Goal: Task Accomplishment & Management: Manage account settings

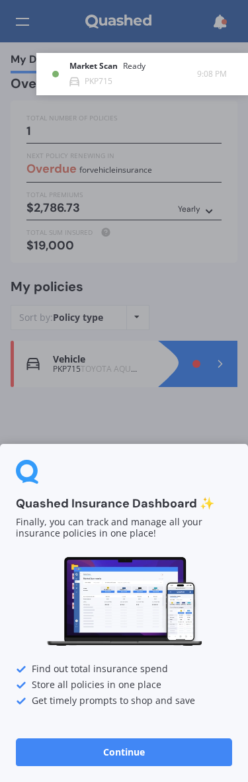
click at [140, 422] on div "Market Scan Ready PKP715 9:08 PM 9:08 PM" at bounding box center [133, 386] width 248 height 772
click at [103, 746] on div "Market Scan Ready PKP715 9:08 PM 9:08 PM" at bounding box center [133, 386] width 248 height 772
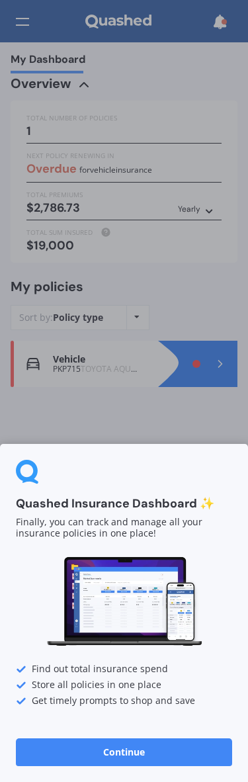
click at [114, 750] on button "Continue" at bounding box center [124, 752] width 216 height 28
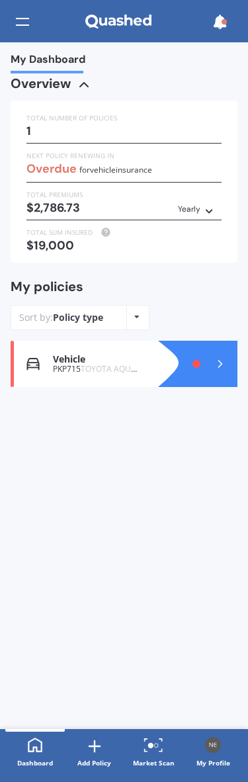
click at [214, 357] on icon at bounding box center [220, 363] width 13 height 13
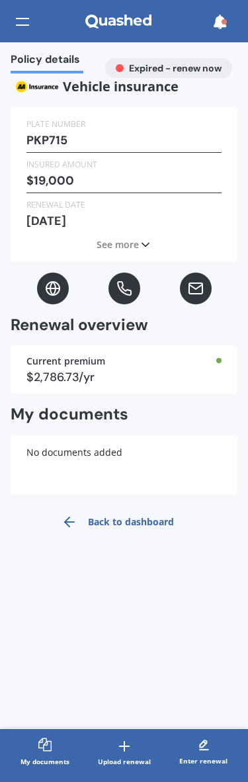
click at [16, 33] on div at bounding box center [22, 21] width 13 height 25
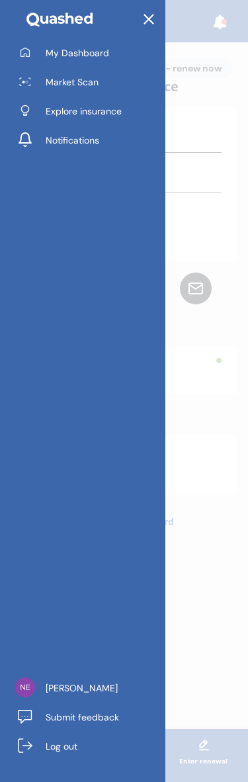
click at [91, 142] on span "Notifications" at bounding box center [73, 140] width 54 height 13
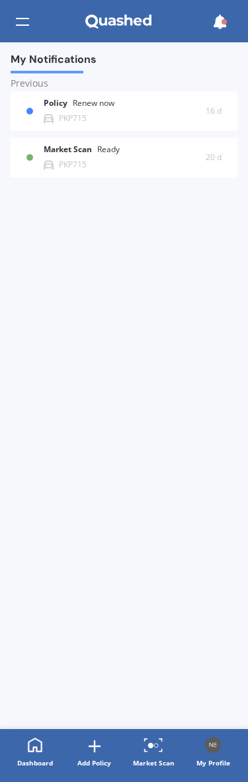
click at [214, 26] on icon at bounding box center [219, 22] width 15 height 15
click at [217, 28] on icon at bounding box center [219, 22] width 15 height 15
click at [219, 745] on img at bounding box center [213, 745] width 16 height 16
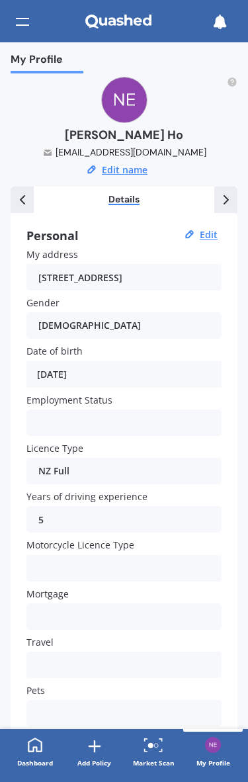
click at [209, 231] on button "Edit" at bounding box center [209, 235] width 26 height 12
select select "02"
select select "09"
select select "1988"
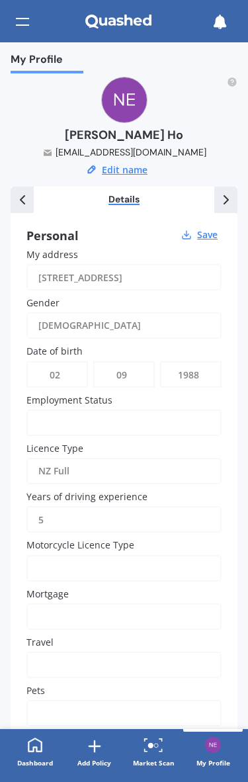
click at [208, 229] on button "Save" at bounding box center [207, 235] width 28 height 12
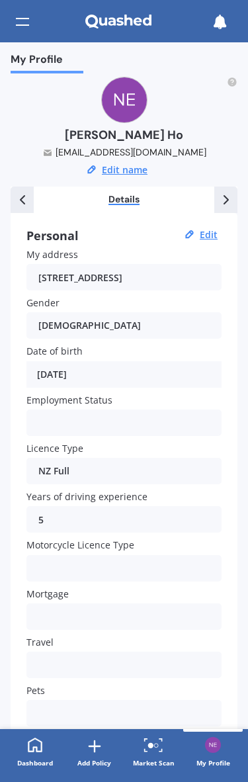
click at [218, 27] on icon at bounding box center [219, 22] width 15 height 15
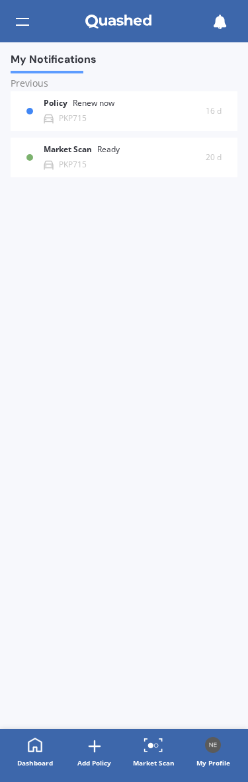
click at [19, 28] on div at bounding box center [22, 21] width 13 height 25
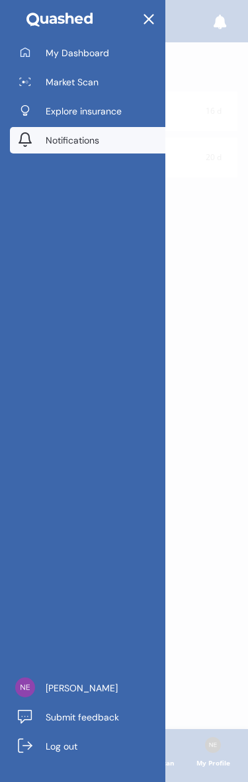
click at [67, 687] on span "[PERSON_NAME]" at bounding box center [82, 687] width 72 height 13
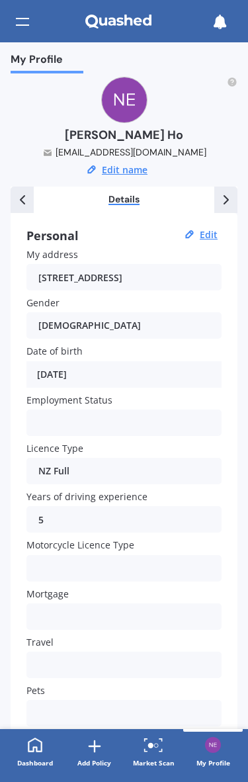
click at [226, 200] on polyline at bounding box center [226, 200] width 4 height 8
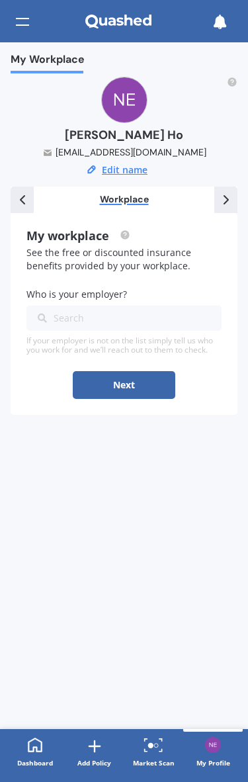
click at [223, 201] on icon at bounding box center [226, 200] width 16 height 16
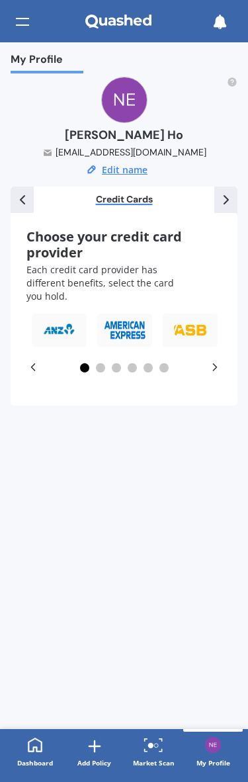
click at [227, 198] on icon at bounding box center [226, 200] width 16 height 16
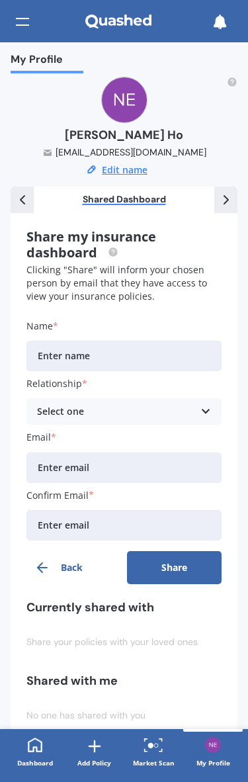
click at [223, 200] on icon at bounding box center [226, 200] width 16 height 16
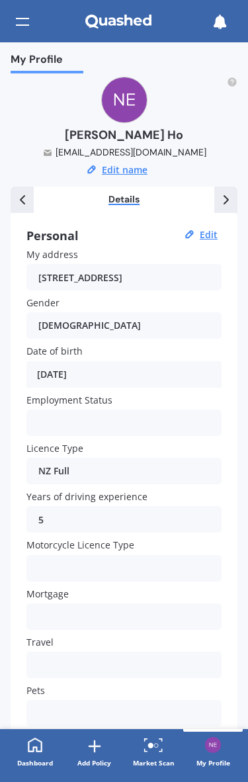
click at [204, 235] on button "Edit" at bounding box center [209, 235] width 26 height 12
select select "02"
select select "09"
select select "1988"
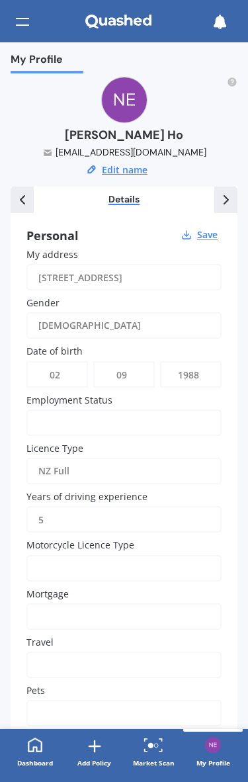
click at [225, 22] on icon at bounding box center [219, 22] width 15 height 15
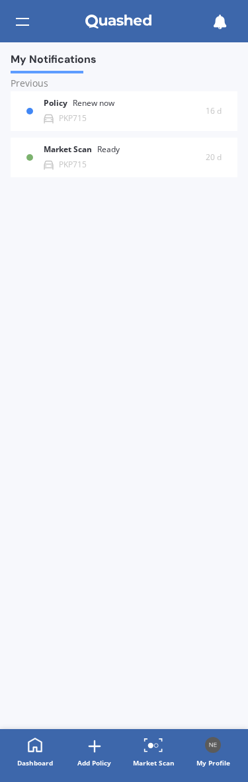
click at [218, 21] on icon at bounding box center [219, 22] width 15 height 15
click at [25, 28] on div at bounding box center [22, 21] width 13 height 25
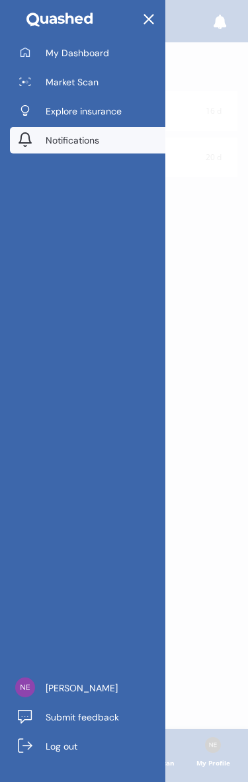
click at [106, 51] on span "My Dashboard" at bounding box center [77, 52] width 63 height 13
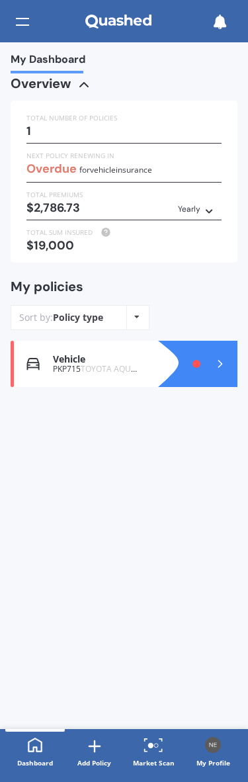
click at [140, 165] on span "for Vehicle insurance" at bounding box center [115, 169] width 73 height 11
click at [81, 61] on span "My Dashboard" at bounding box center [48, 62] width 75 height 18
click at [205, 206] on icon at bounding box center [208, 209] width 9 height 8
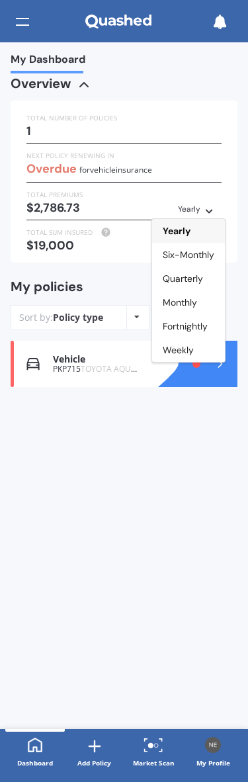
click at [174, 561] on div "My Dashboard Overview TOTAL NUMBER OF POLICIES 1 NEXT POLICY RENEWING IN Overdu…" at bounding box center [124, 385] width 248 height 686
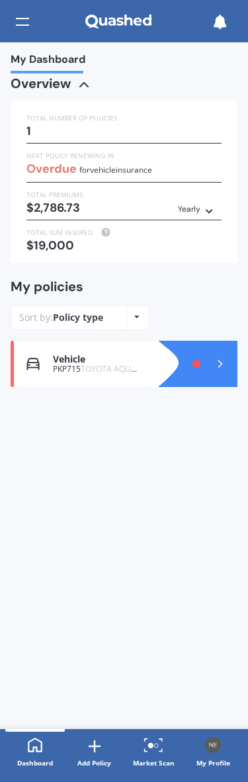
click at [213, 751] on img at bounding box center [213, 745] width 16 height 16
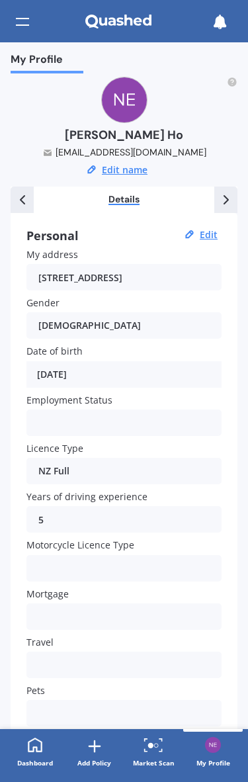
click at [224, 23] on icon at bounding box center [219, 22] width 15 height 15
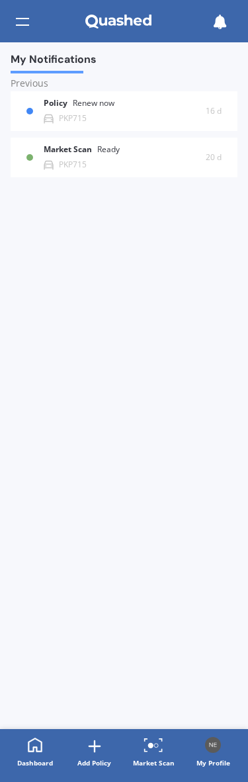
click at [25, 26] on div at bounding box center [22, 21] width 13 height 25
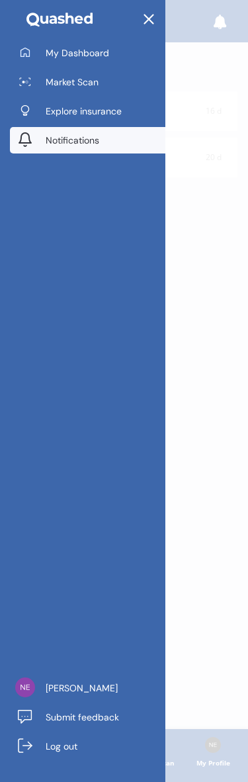
click at [152, 15] on icon at bounding box center [148, 19] width 17 height 17
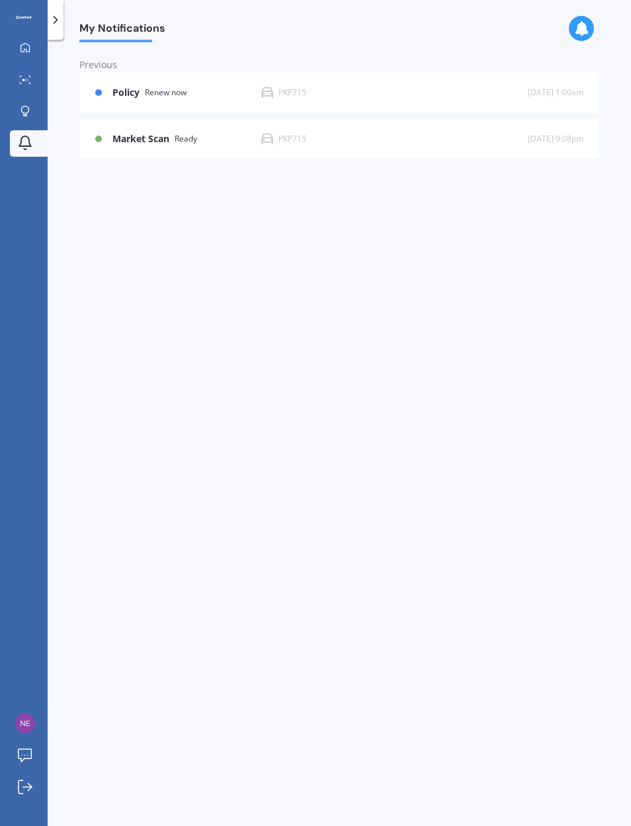
click at [247, 26] on icon at bounding box center [581, 28] width 15 height 15
click at [27, 19] on icon at bounding box center [24, 17] width 16 height 3
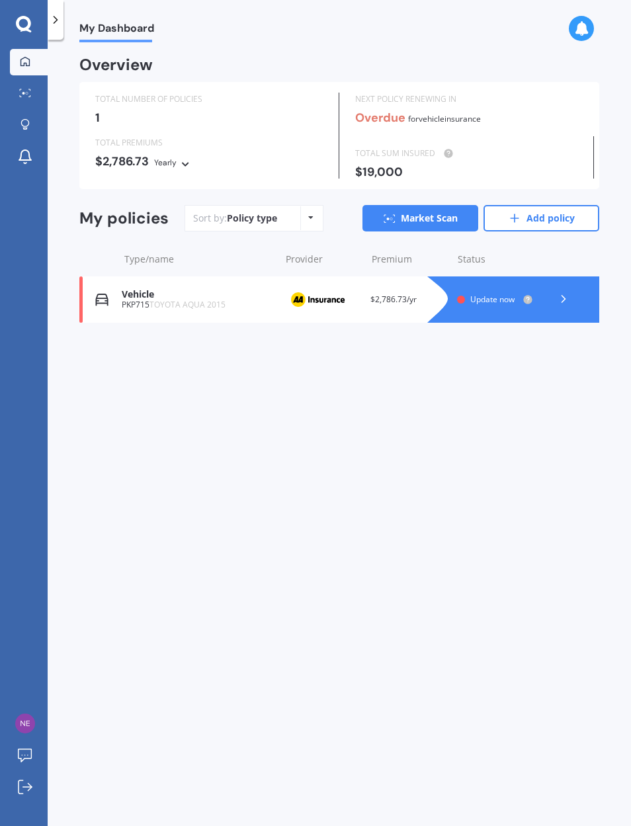
click at [247, 25] on icon at bounding box center [581, 28] width 15 height 15
click at [31, 85] on link "Market Scan" at bounding box center [29, 94] width 38 height 26
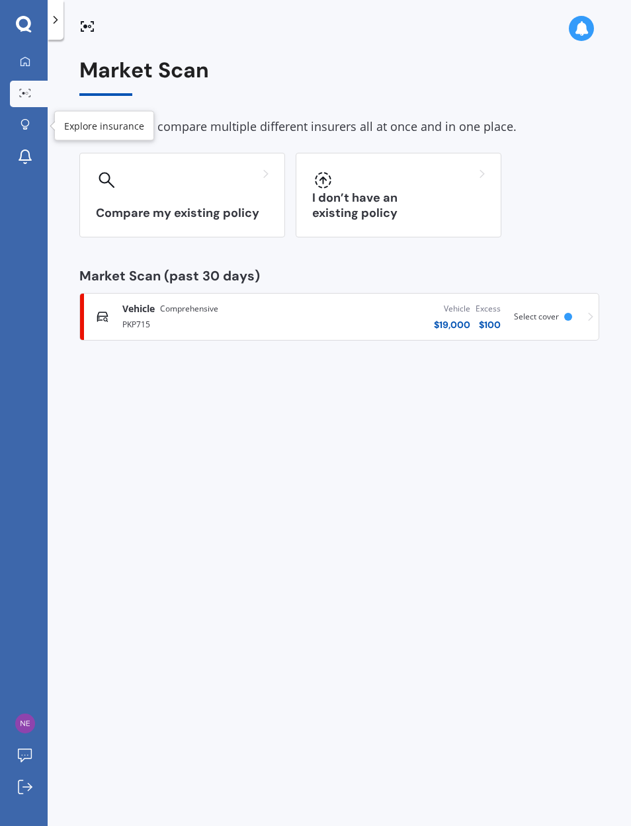
click at [28, 120] on icon at bounding box center [25, 124] width 9 height 11
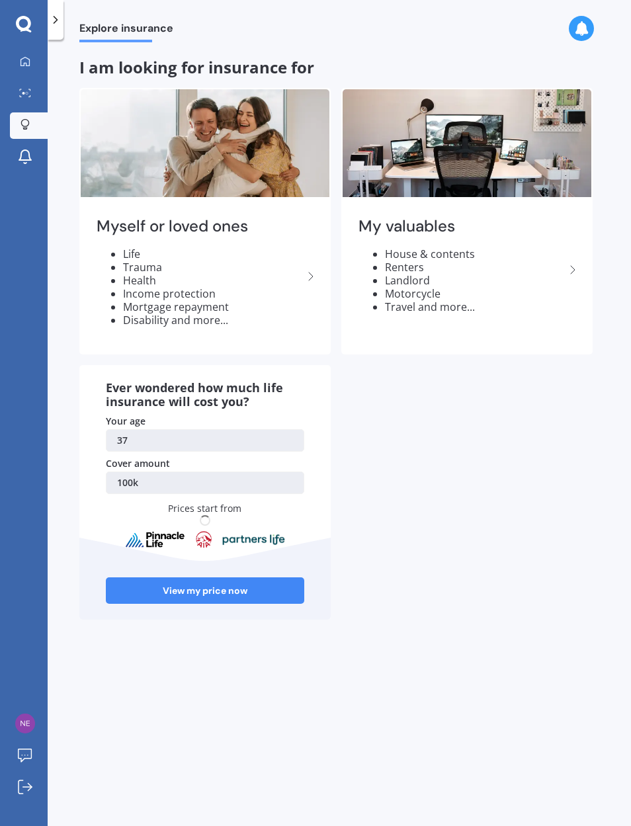
click at [31, 150] on icon at bounding box center [25, 157] width 16 height 16
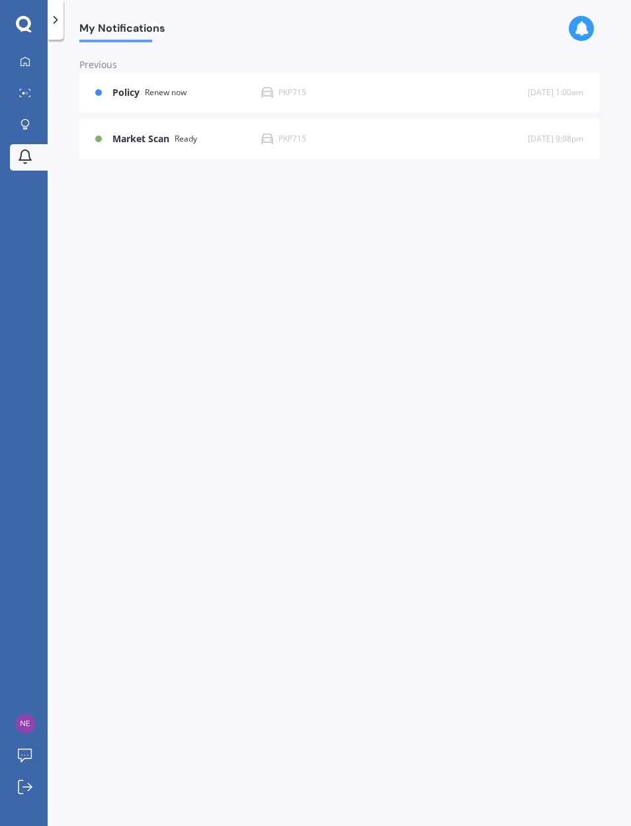
click at [27, 763] on icon at bounding box center [25, 756] width 15 height 14
click at [31, 733] on img at bounding box center [25, 724] width 20 height 20
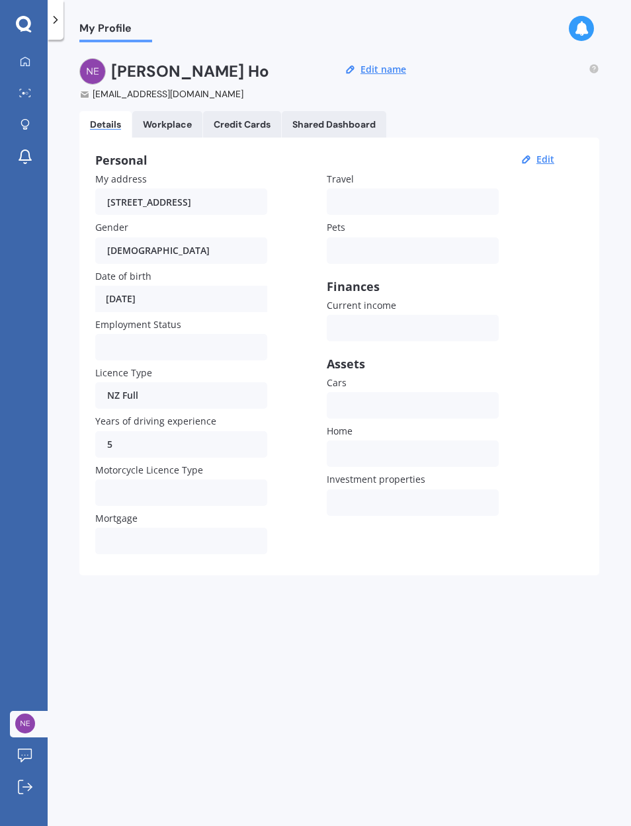
click at [247, 67] on div "My Profile [PERSON_NAME] [EMAIL_ADDRESS][DOMAIN_NAME] Edit name Details Workpla…" at bounding box center [339, 435] width 583 height 786
click at [247, 71] on circle at bounding box center [593, 68] width 9 height 9
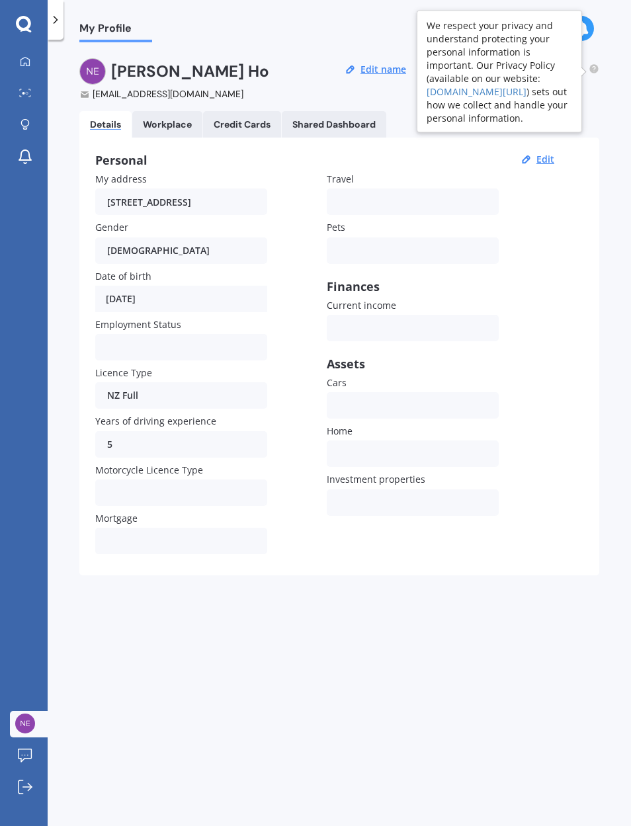
click at [247, 110] on div "My Profile [PERSON_NAME] [EMAIL_ADDRESS][DOMAIN_NAME] Edit name Details Workpla…" at bounding box center [339, 435] width 583 height 786
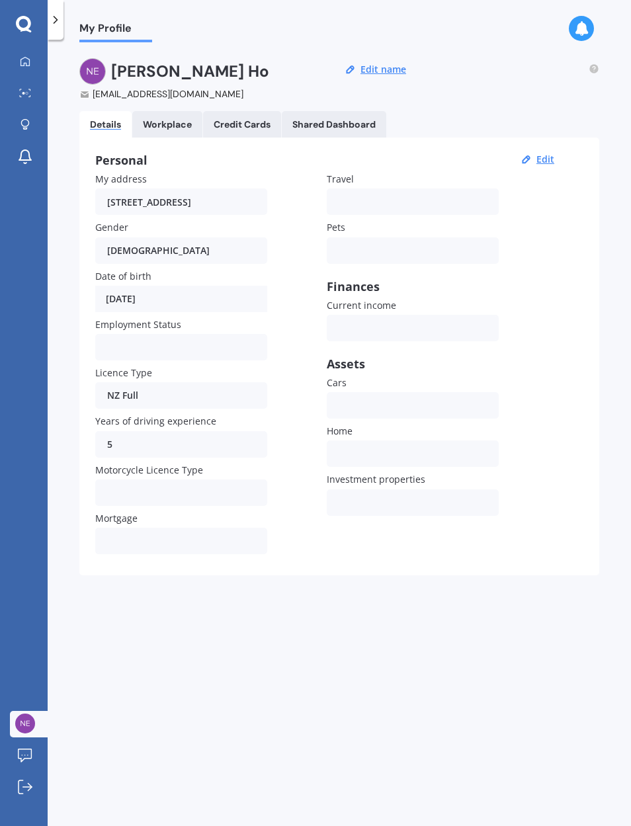
click at [32, 764] on div at bounding box center [25, 756] width 20 height 15
click at [25, 21] on icon at bounding box center [24, 24] width 16 height 17
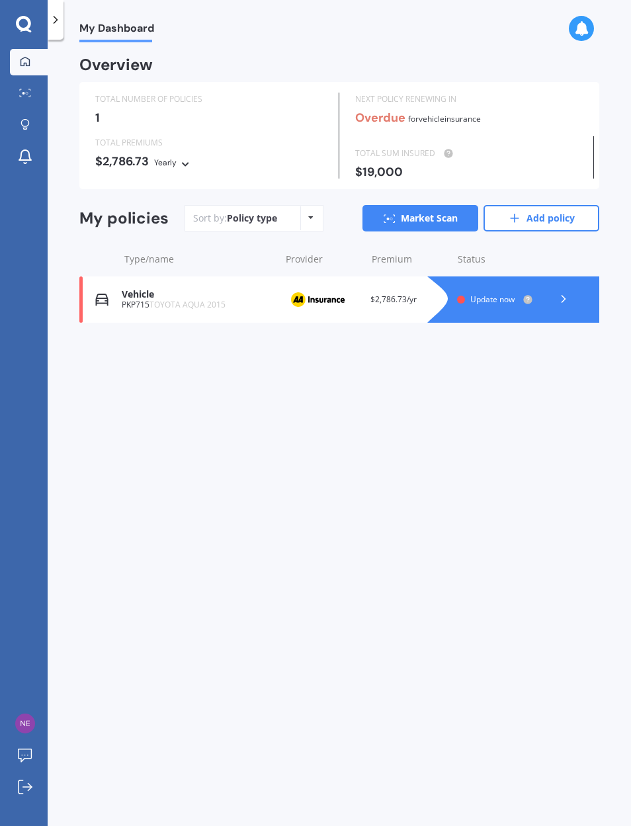
click at [56, 17] on icon at bounding box center [55, 19] width 13 height 13
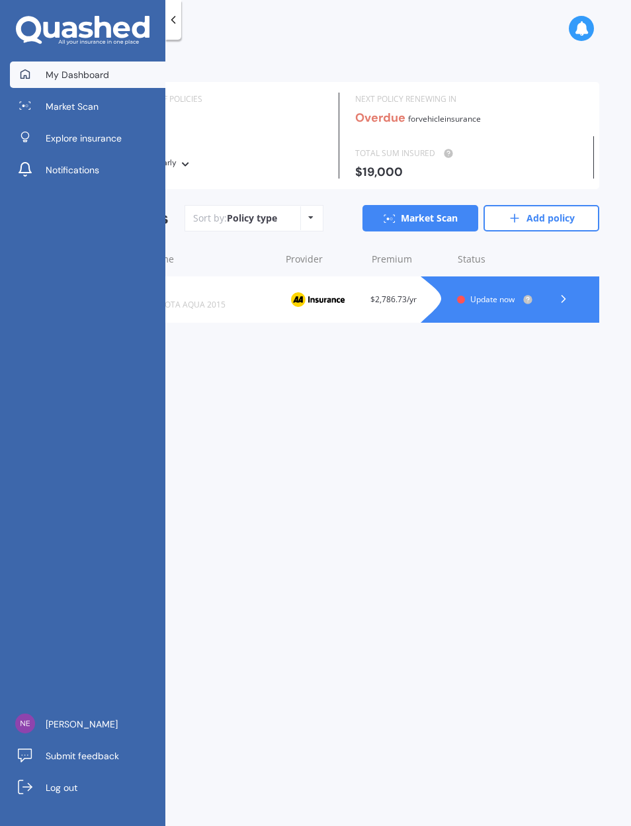
click at [92, 171] on span "Notifications" at bounding box center [73, 169] width 54 height 13
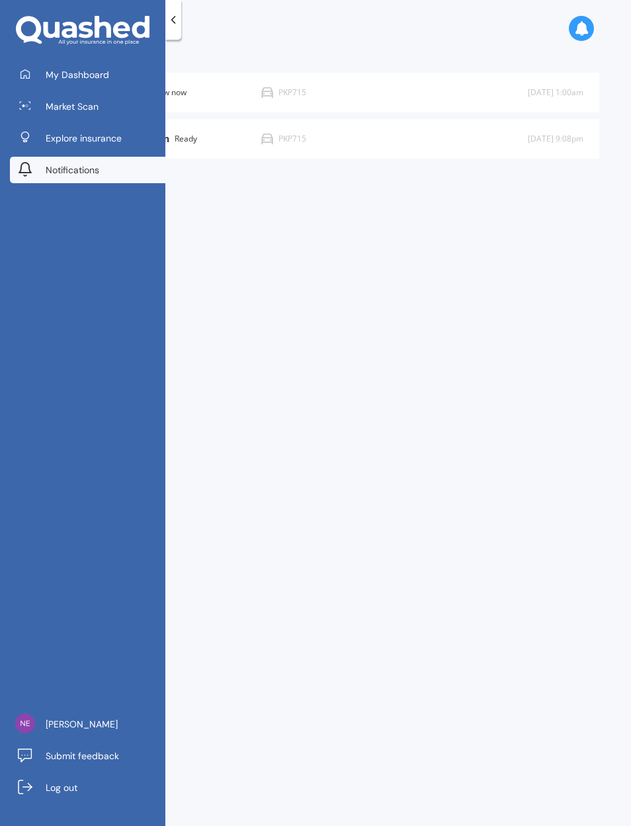
click at [89, 165] on span "Notifications" at bounding box center [73, 169] width 54 height 13
click at [99, 128] on link "Explore insurance" at bounding box center [87, 138] width 155 height 26
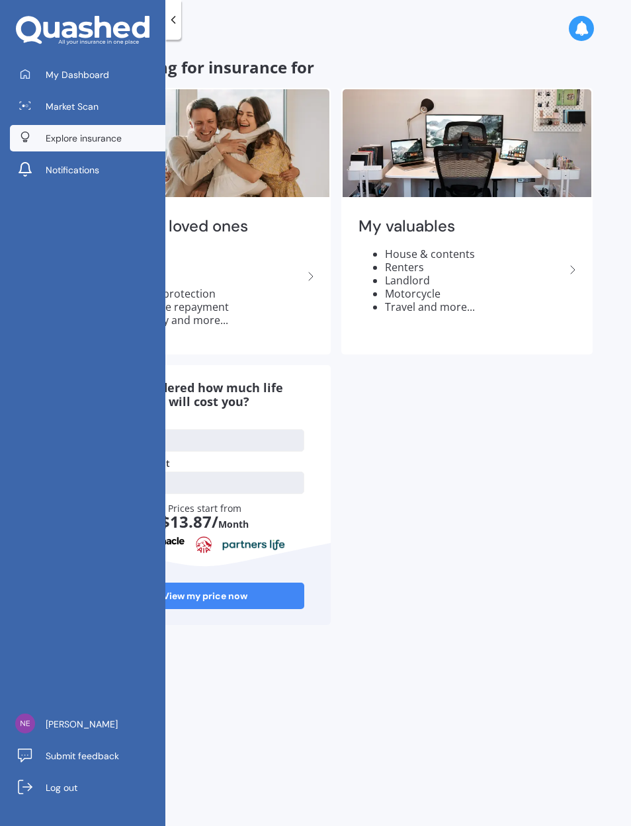
click at [247, 379] on div "Myself or loved ones Life Trauma Health Income protection Mortgage repayment Di…" at bounding box center [339, 356] width 520 height 537
click at [101, 106] on link "Market Scan" at bounding box center [87, 106] width 155 height 26
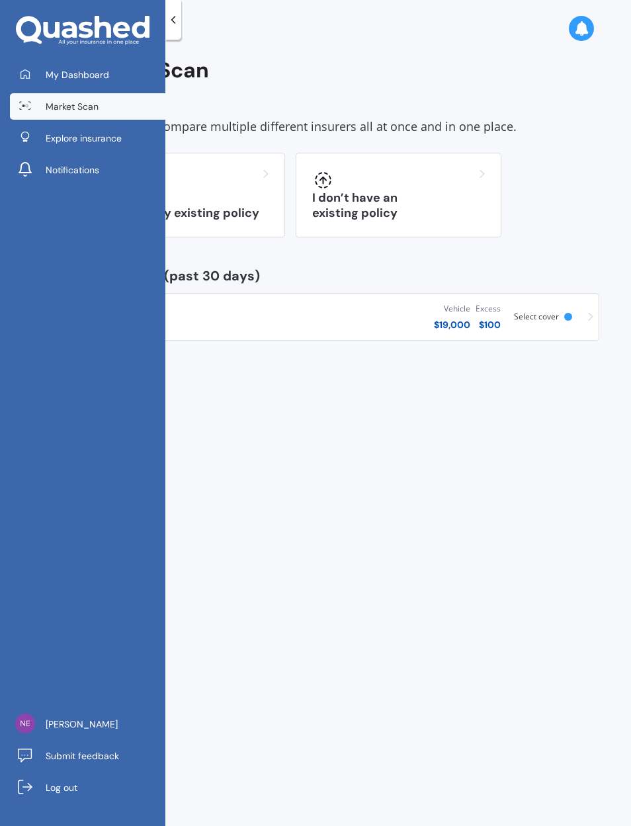
click at [247, 34] on icon at bounding box center [581, 28] width 15 height 15
click at [247, 321] on div "Vehicle Comprehensive PKP715 Vehicle $ 19,000 Excess $ 100 Scanned [DATE] Selec…" at bounding box center [339, 317] width 508 height 40
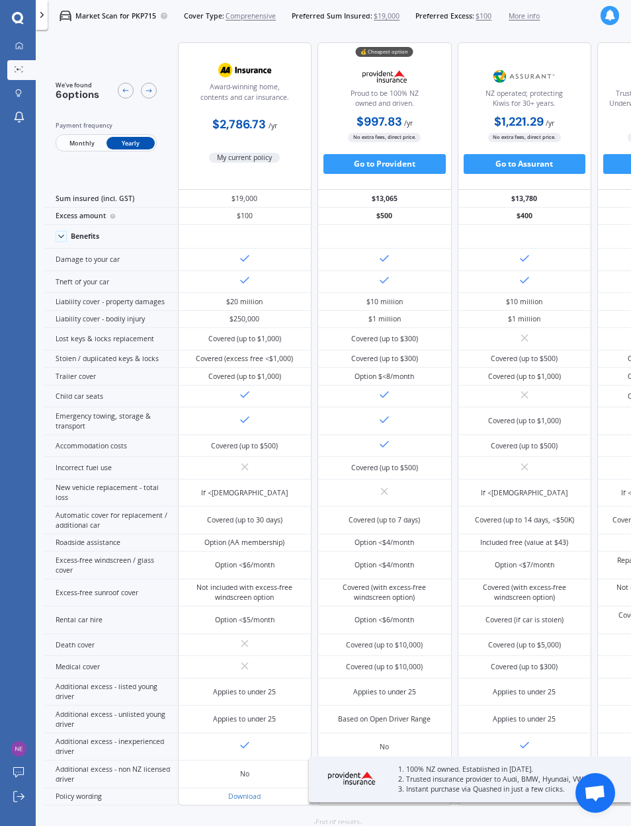
click at [247, 781] on span "Open chat" at bounding box center [595, 794] width 22 height 19
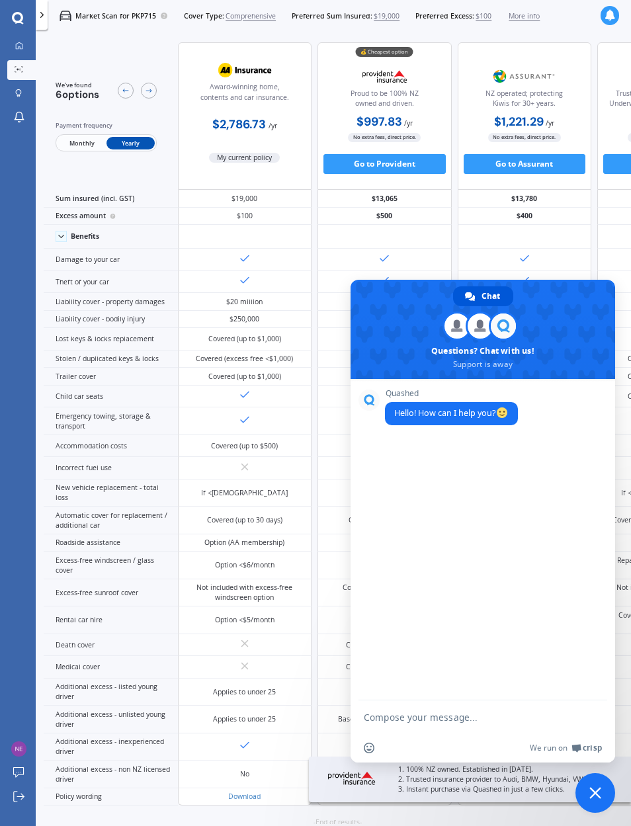
click at [247, 712] on textarea "Compose your message..." at bounding box center [470, 716] width 212 height 33
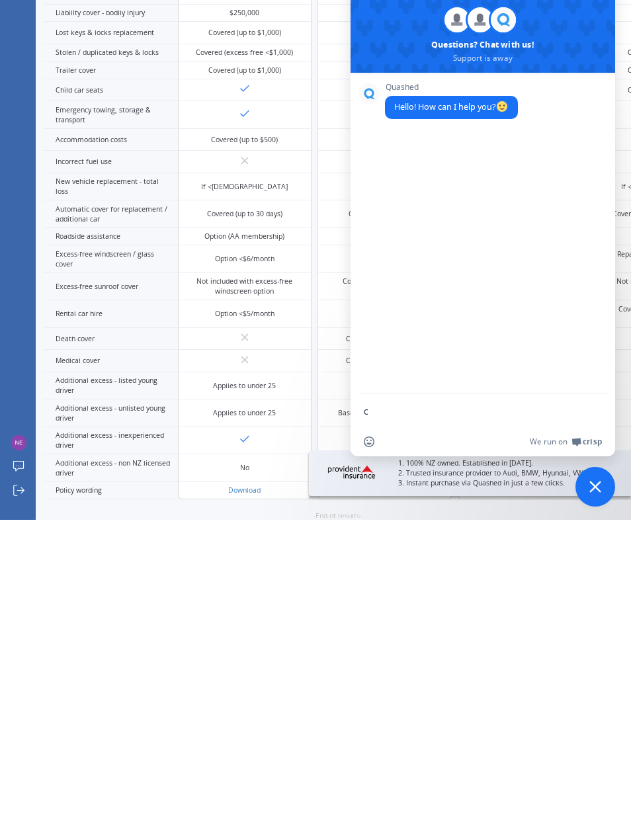
scroll to position [53, 0]
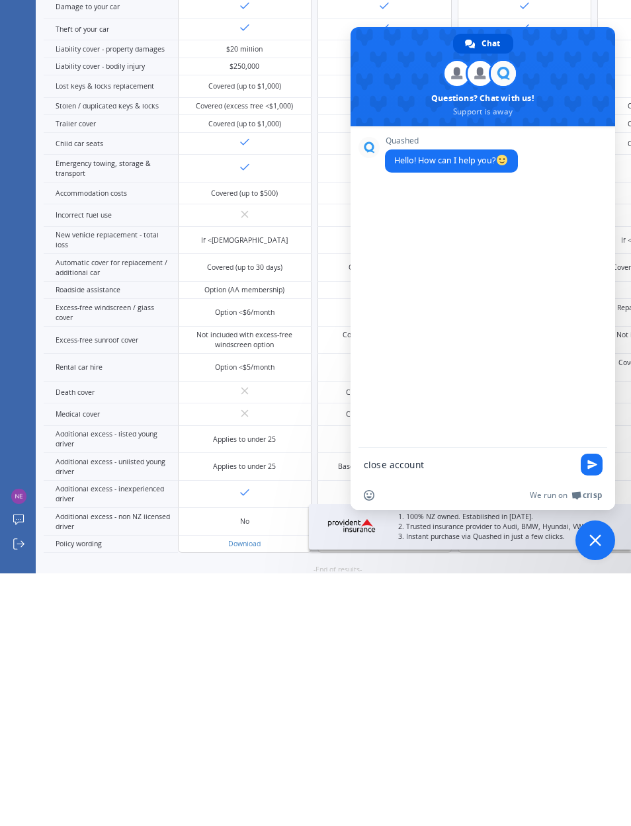
type textarea "close account"
click at [247, 706] on span "Send" at bounding box center [592, 717] width 22 height 22
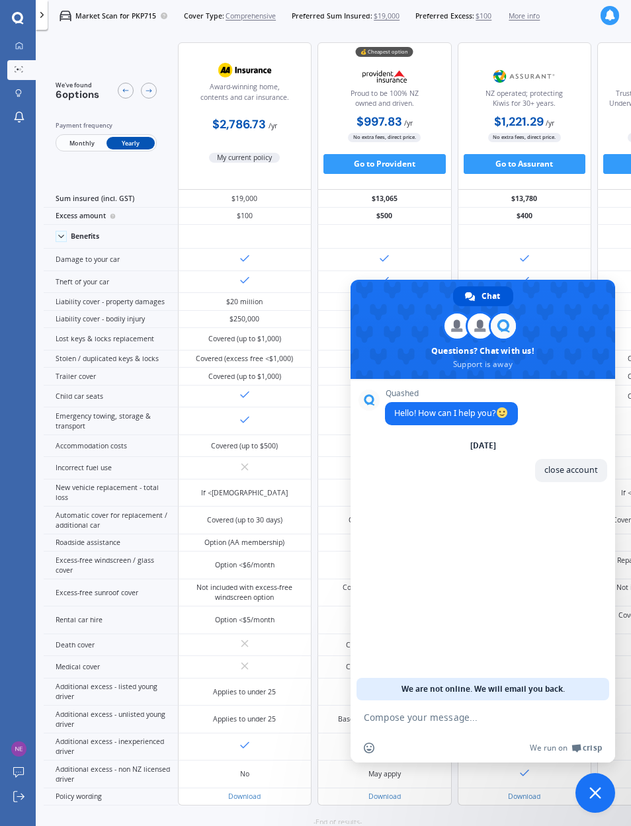
click at [247, 579] on div "Option <$6/month" at bounding box center [245, 566] width 134 height 28
click at [247, 781] on span "Close chat" at bounding box center [595, 793] width 12 height 12
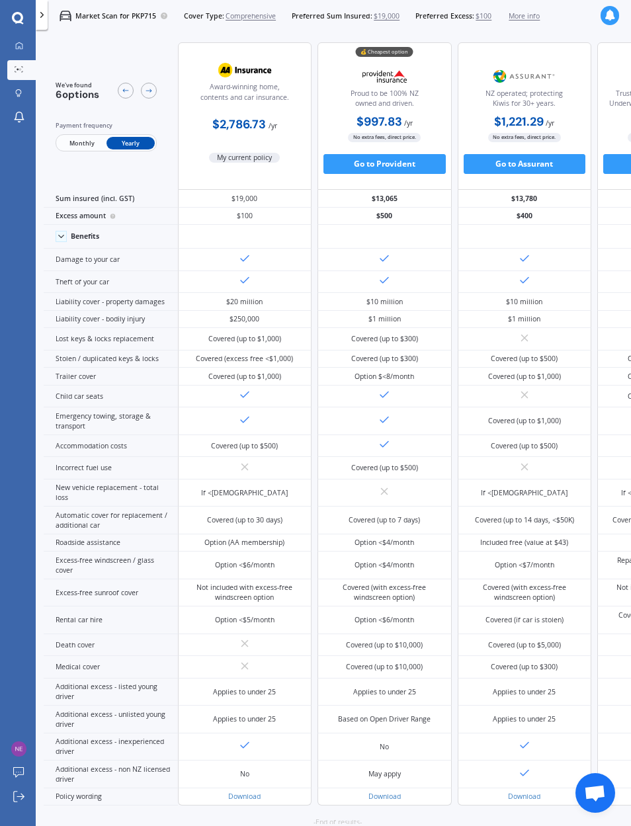
scroll to position [0, 0]
click at [22, 757] on img at bounding box center [18, 748] width 15 height 15
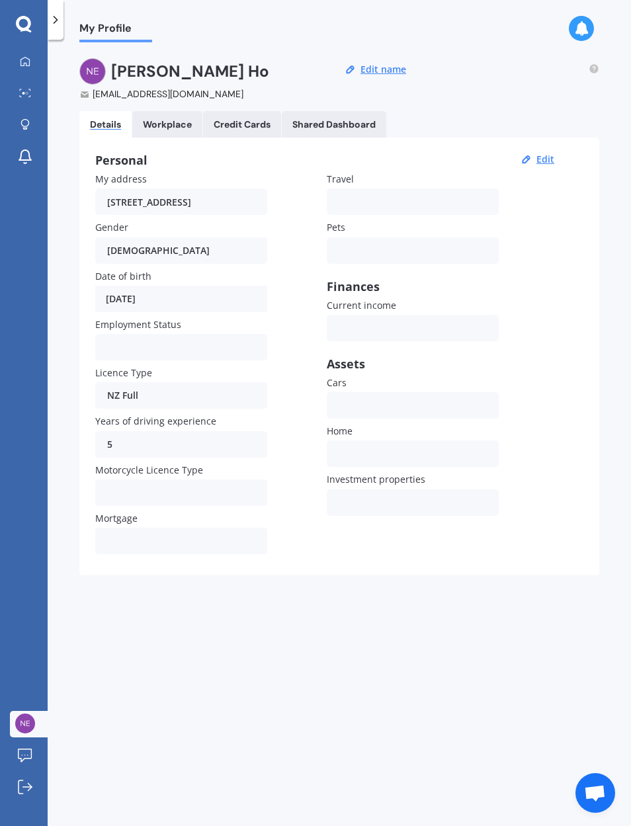
click at [247, 154] on button "Edit" at bounding box center [545, 159] width 26 height 12
select select "02"
select select "09"
select select "1988"
click at [238, 202] on input "[STREET_ADDRESS]" at bounding box center [181, 201] width 172 height 26
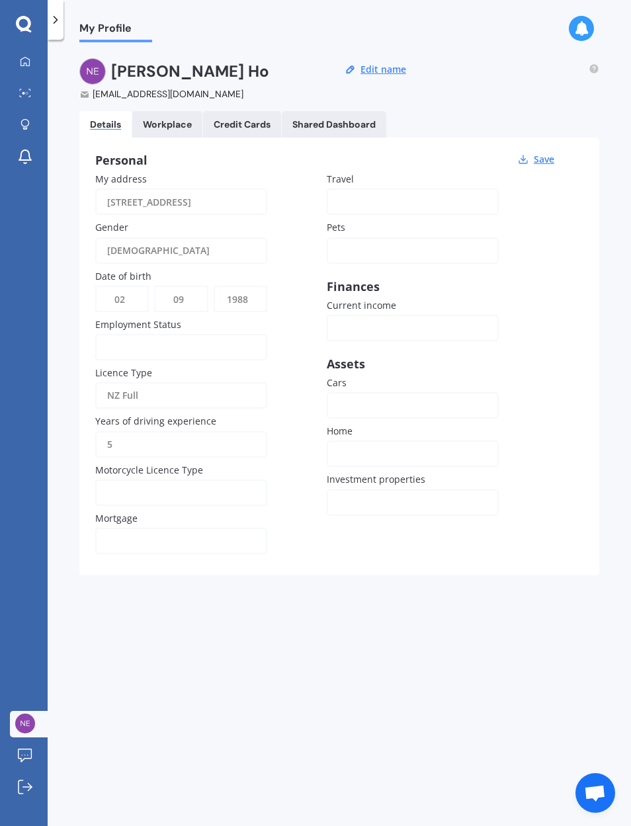
click at [247, 201] on input "[STREET_ADDRESS]" at bounding box center [181, 201] width 172 height 26
click at [235, 196] on input "[STREET_ADDRESS]" at bounding box center [181, 201] width 172 height 26
type input "1"
click at [130, 290] on select "DD 01 02 03 04 05 06 07 08 09 10 11 12 13 14 15 16 17 18 19 20 21 22 23 24 25 2…" at bounding box center [122, 299] width 51 height 24
select select "01"
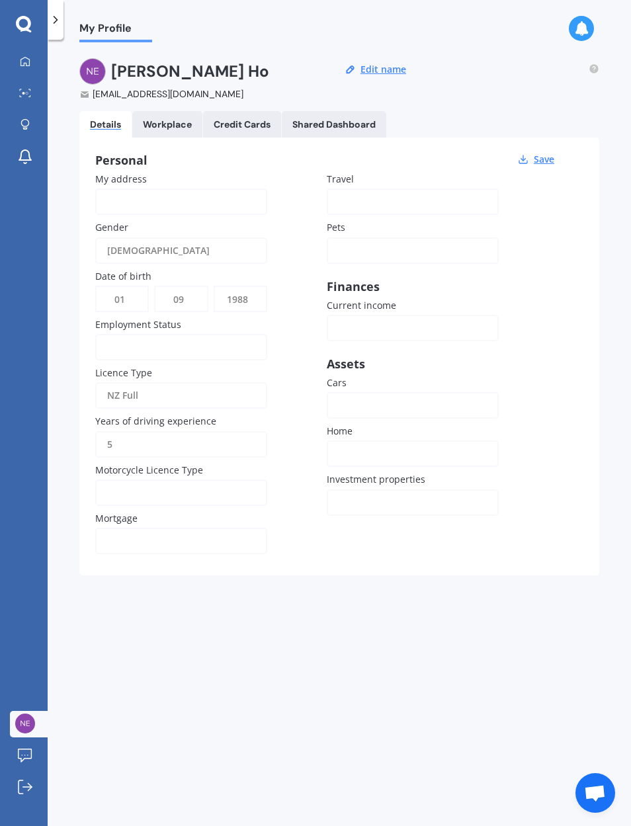
click at [134, 292] on select "DD 01 02 03 04 05 06 07 08 09 10 11 12 13 14 15 16 17 18 19 20 21 22 23 24 25 2…" at bounding box center [122, 299] width 51 height 24
click at [247, 155] on button "Save" at bounding box center [544, 159] width 28 height 12
click at [220, 296] on div "[DATE]" at bounding box center [181, 299] width 172 height 26
click at [223, 247] on div "[DEMOGRAPHIC_DATA] [DEMOGRAPHIC_DATA] [DEMOGRAPHIC_DATA]" at bounding box center [181, 250] width 172 height 26
click at [239, 262] on div "My address Gender [DEMOGRAPHIC_DATA] [DEMOGRAPHIC_DATA] [DEMOGRAPHIC_DATA] Date…" at bounding box center [326, 366] width 463 height 388
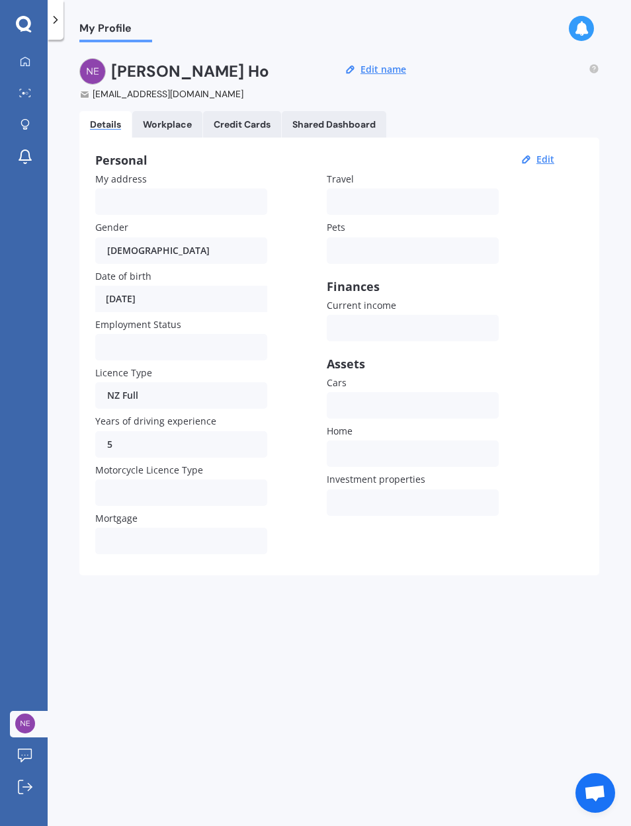
click at [247, 159] on button "Edit" at bounding box center [545, 159] width 26 height 12
select select "01"
select select "09"
select select "1988"
click at [224, 248] on div "[DEMOGRAPHIC_DATA]" at bounding box center [172, 250] width 131 height 26
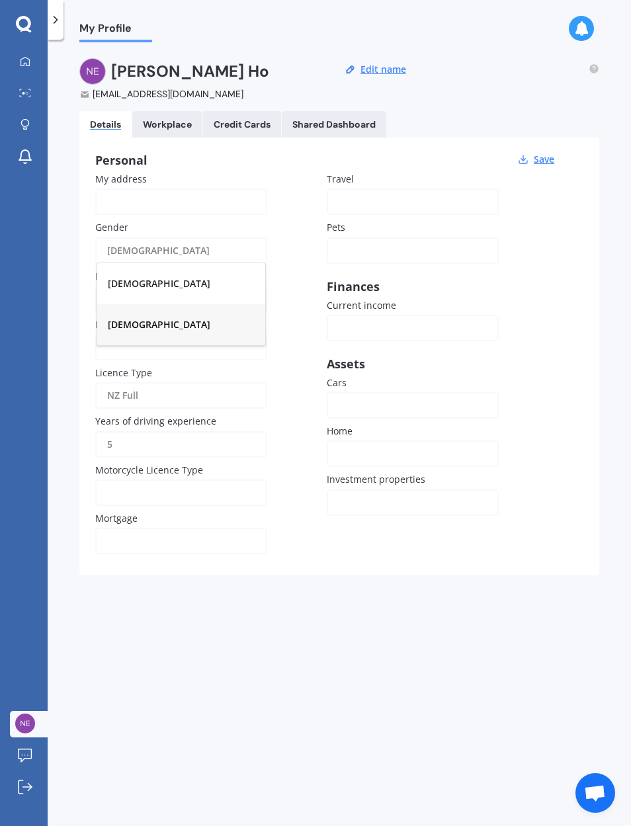
click at [245, 240] on div "[DEMOGRAPHIC_DATA] [DEMOGRAPHIC_DATA] [DEMOGRAPHIC_DATA]" at bounding box center [181, 250] width 172 height 26
click at [227, 392] on div "NZ Full" at bounding box center [172, 395] width 131 height 26
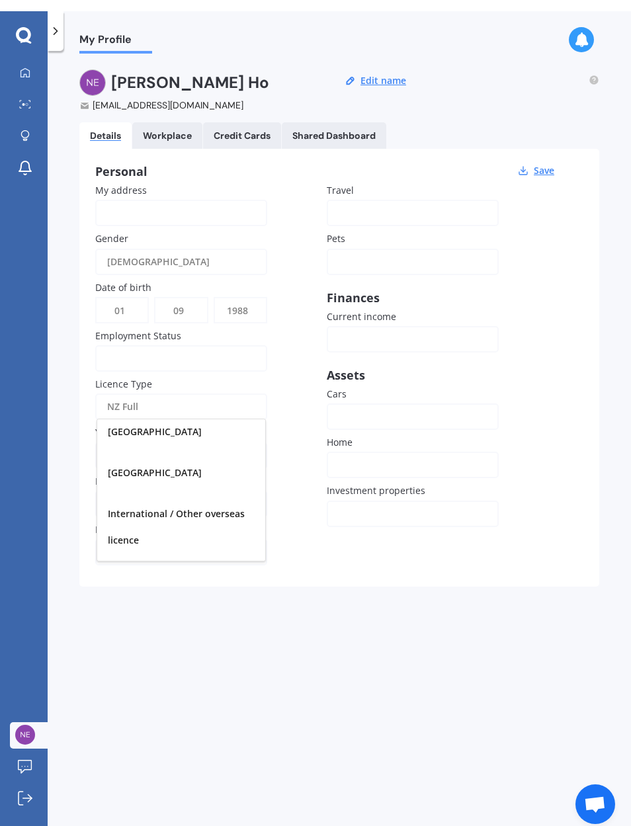
scroll to position [213, 0]
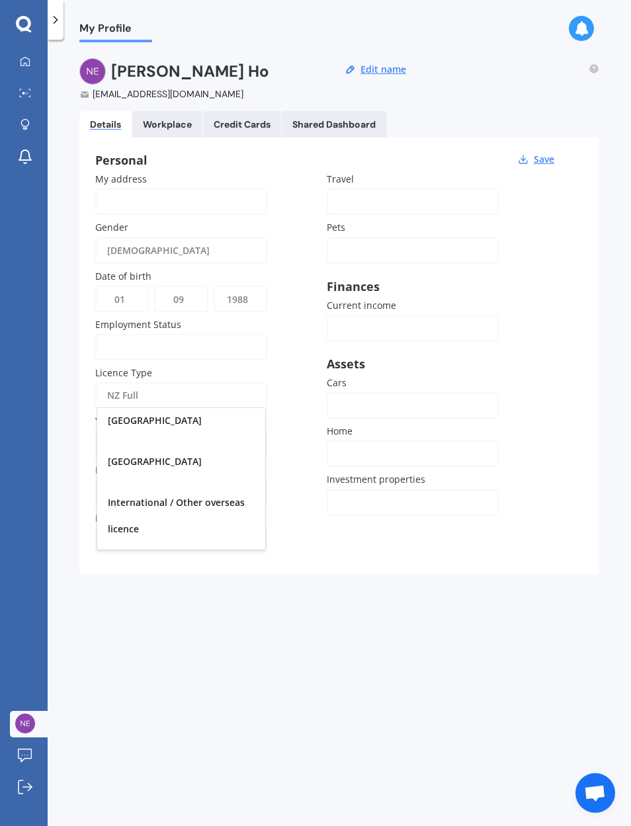
click at [247, 321] on div "My address Gender [DEMOGRAPHIC_DATA] [DEMOGRAPHIC_DATA] [DEMOGRAPHIC_DATA] Date…" at bounding box center [326, 366] width 463 height 388
click at [247, 292] on div "My address Gender [DEMOGRAPHIC_DATA] [DEMOGRAPHIC_DATA] [DEMOGRAPHIC_DATA] Date…" at bounding box center [326, 366] width 463 height 388
click at [247, 155] on button "Save" at bounding box center [544, 159] width 28 height 12
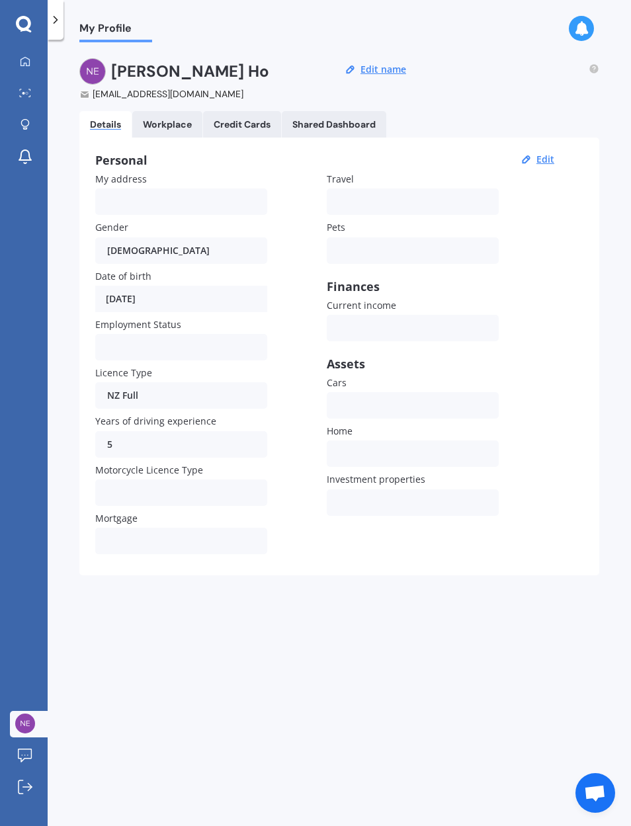
click at [194, 123] on link "Workplace" at bounding box center [167, 124] width 70 height 26
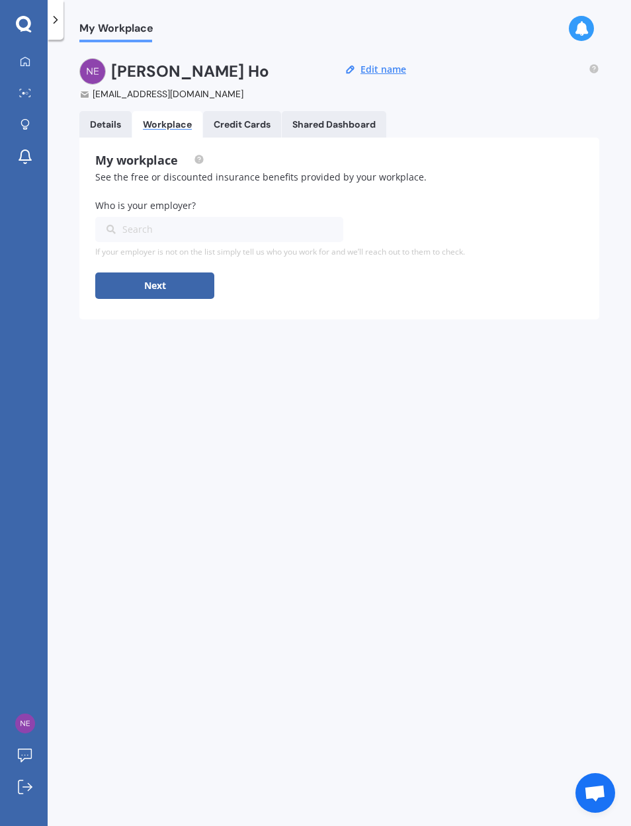
click at [247, 122] on div "Credit Cards" at bounding box center [242, 124] width 57 height 11
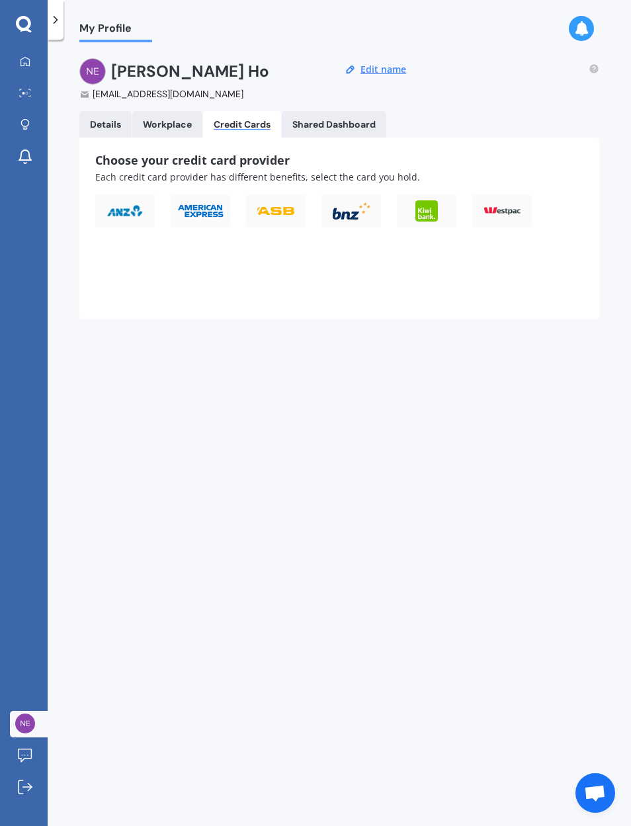
click at [247, 125] on div "Shared Dashboard" at bounding box center [333, 124] width 83 height 11
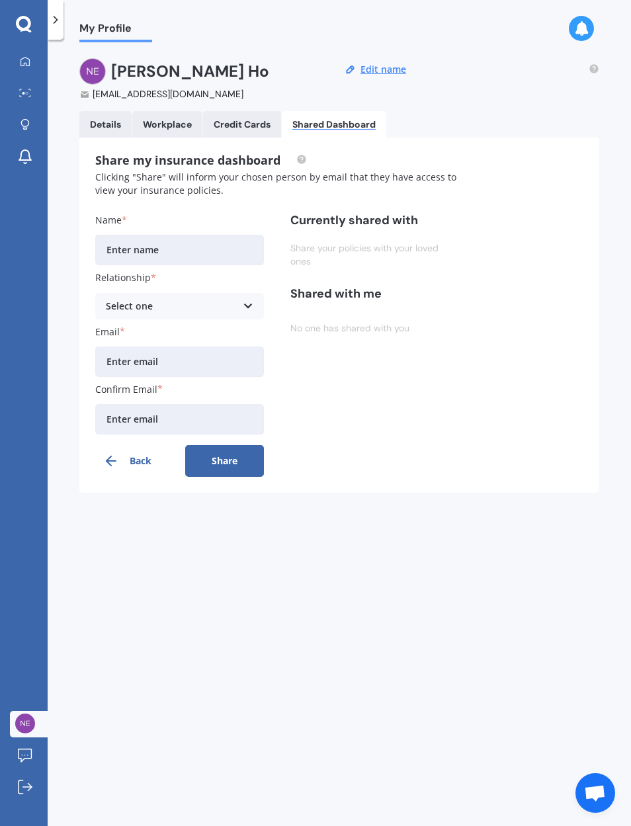
click at [116, 130] on link "Details" at bounding box center [105, 124] width 52 height 26
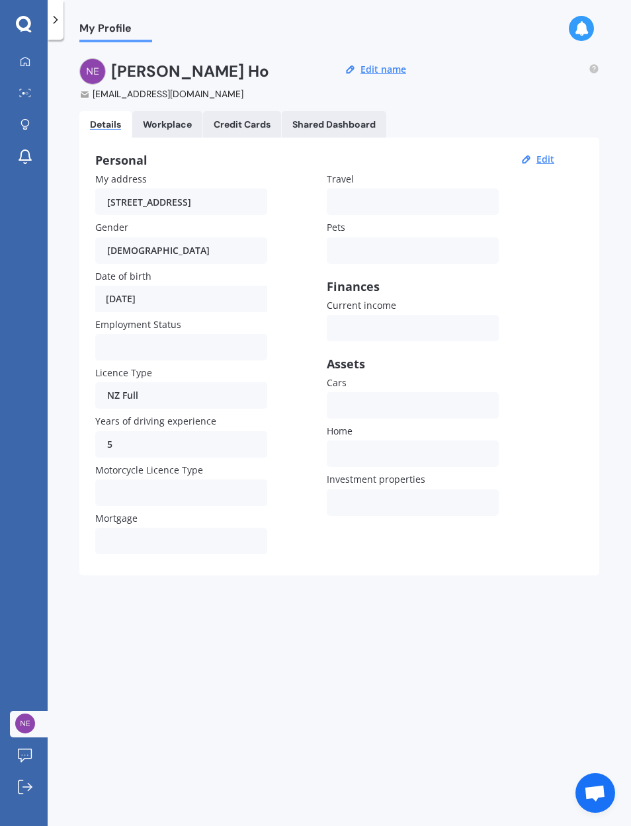
click at [28, 733] on img at bounding box center [25, 724] width 20 height 20
click at [31, 733] on img at bounding box center [25, 724] width 20 height 20
click at [28, 763] on icon at bounding box center [25, 756] width 15 height 14
click at [60, 33] on div at bounding box center [56, 20] width 16 height 40
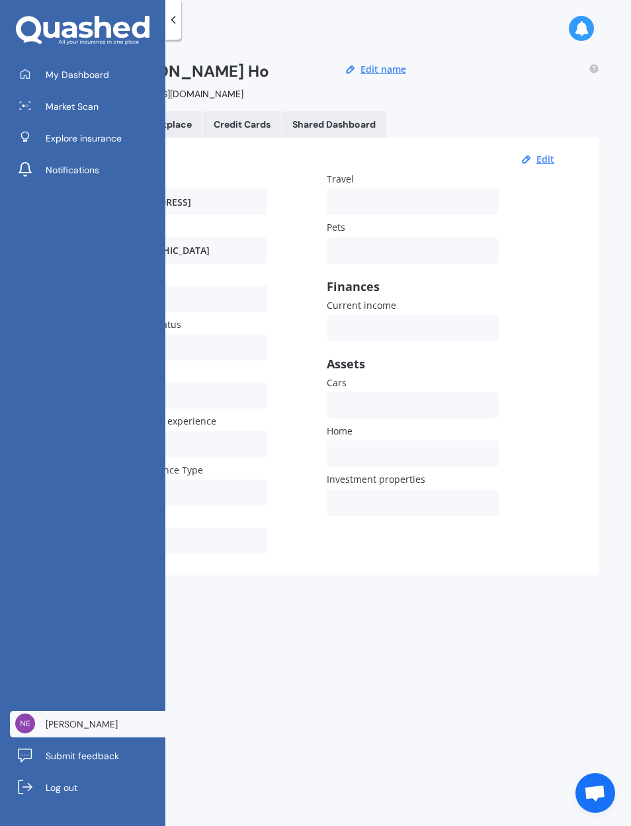
click at [94, 731] on span "[PERSON_NAME]" at bounding box center [82, 724] width 72 height 13
click at [89, 737] on link "[PERSON_NAME]" at bounding box center [87, 724] width 155 height 26
click at [79, 781] on link "Log out" at bounding box center [87, 787] width 155 height 26
